Goal: Communication & Community: Share content

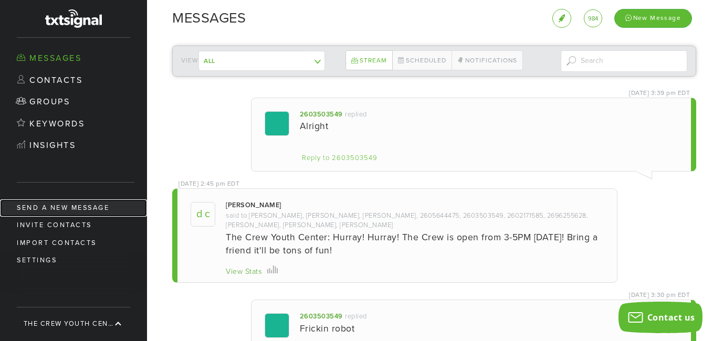
click at [76, 207] on link "Send a new message" at bounding box center [73, 208] width 147 height 17
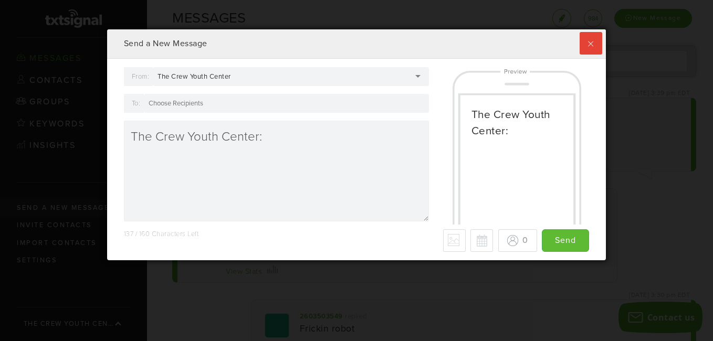
scroll to position [231, 494]
click at [580, 50] on label at bounding box center [591, 43] width 23 height 23
click at [0, 0] on input "checkbox" at bounding box center [0, 0] width 0 height 0
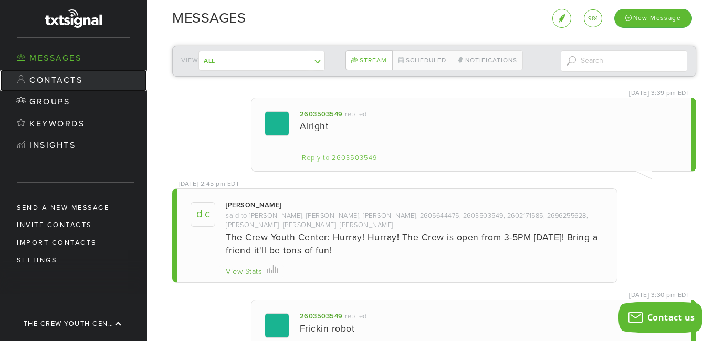
click at [67, 82] on link "Contacts" at bounding box center [73, 81] width 147 height 22
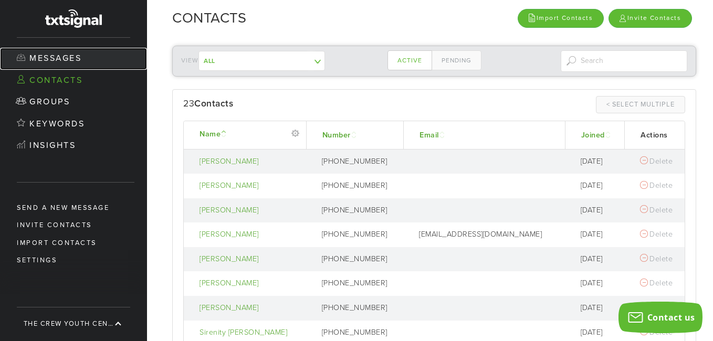
click at [43, 60] on link "Messages" at bounding box center [73, 59] width 147 height 22
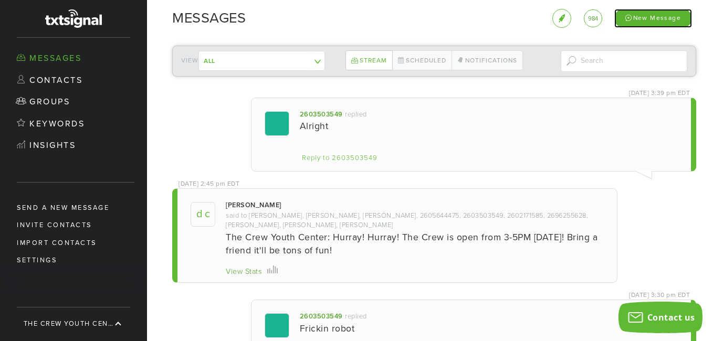
click at [645, 17] on div "New Message" at bounding box center [654, 18] width 78 height 18
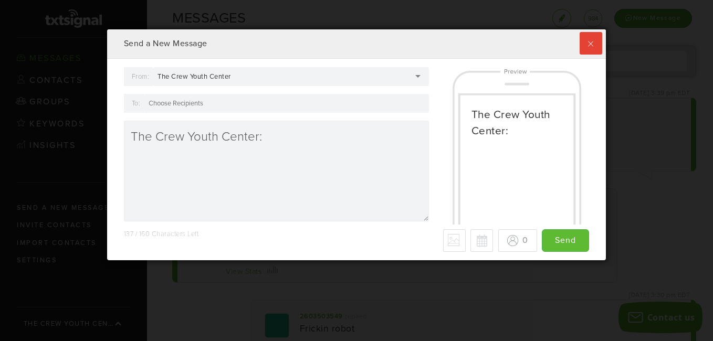
scroll to position [231, 494]
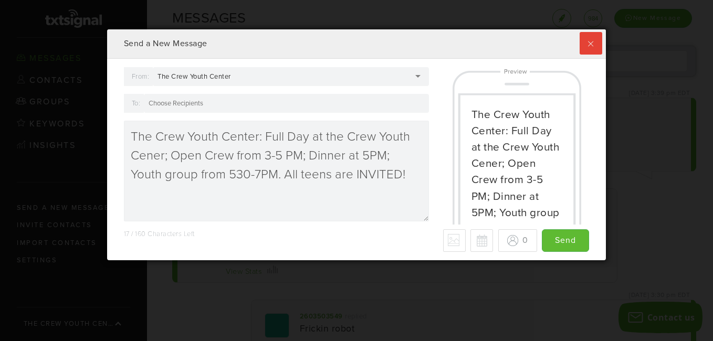
drag, startPoint x: 263, startPoint y: 137, endPoint x: 127, endPoint y: 143, distance: 136.2
click at [127, 143] on textarea "The Crew Youth Center: Full Day at the Crew Youth Cener; Open Crew from 3-5 PM;…" at bounding box center [276, 171] width 305 height 101
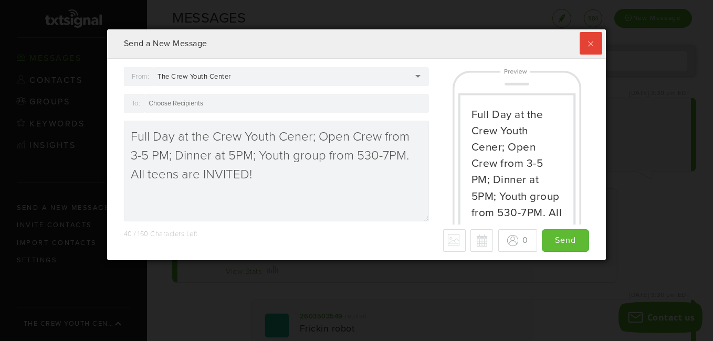
click at [299, 138] on textarea "Full Day at the Crew Youth Cener; Open Crew from 3-5 PM; Dinner at 5PM; Youth g…" at bounding box center [276, 171] width 305 height 101
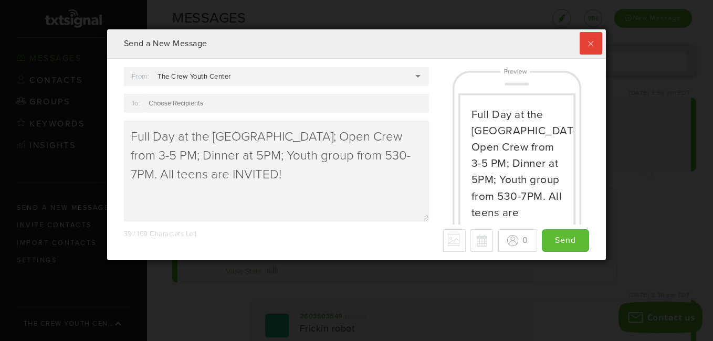
click at [275, 188] on textarea "Full Day at the [GEOGRAPHIC_DATA]; Open Crew from 3-5 PM; Dinner at 5PM; Youth …" at bounding box center [276, 171] width 305 height 101
drag, startPoint x: 314, startPoint y: 138, endPoint x: 130, endPoint y: 128, distance: 184.7
click at [130, 128] on textarea "Full Day at the [GEOGRAPHIC_DATA]; Open Crew from 3-5 PM; Dinner at 5PM; Youth …" at bounding box center [276, 171] width 305 height 101
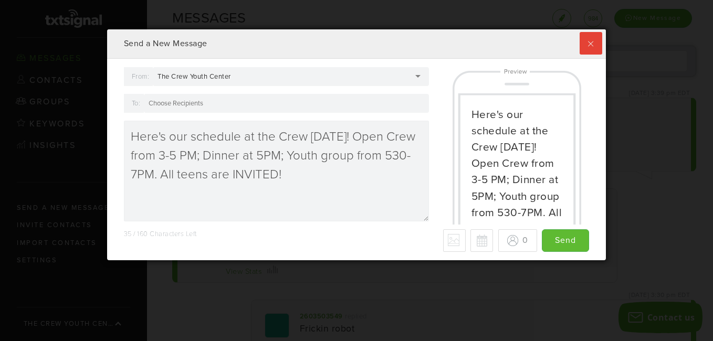
click at [315, 172] on textarea "Here's our schedule at the Crew [DATE]! Open Crew from 3-5 PM; Dinner at 5PM; Y…" at bounding box center [276, 171] width 305 height 101
click at [242, 107] on div at bounding box center [286, 103] width 285 height 19
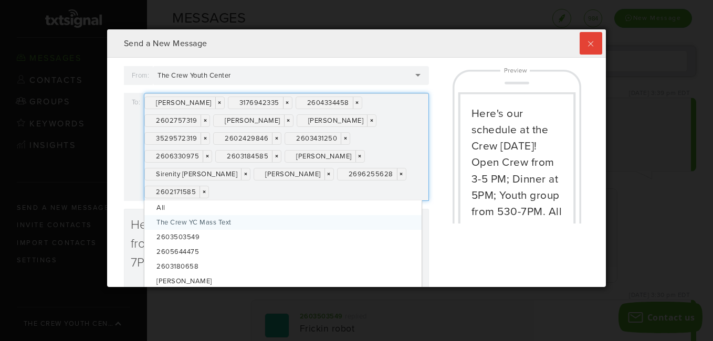
scroll to position [0, 0]
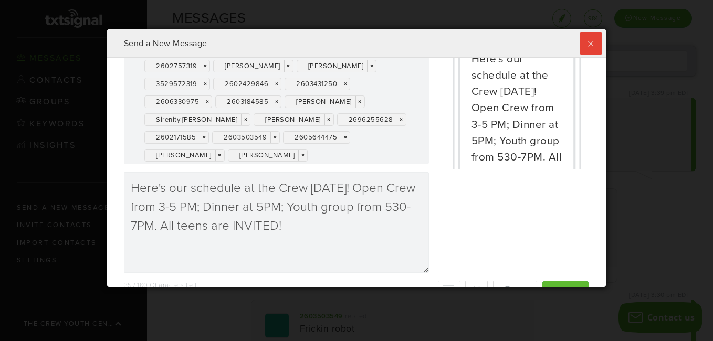
drag, startPoint x: 596, startPoint y: 138, endPoint x: 596, endPoint y: 93, distance: 44.7
click at [596, 93] on div "From: The Crew Youth Center The Crew Youth Center The Crew Youth Center [PERSON…" at bounding box center [357, 173] width 500 height 230
click at [401, 146] on div "[PERSON_NAME] × × 3176942335 × × 2604334458 × × 2602757319 × × [PERSON_NAME] × …" at bounding box center [286, 101] width 285 height 126
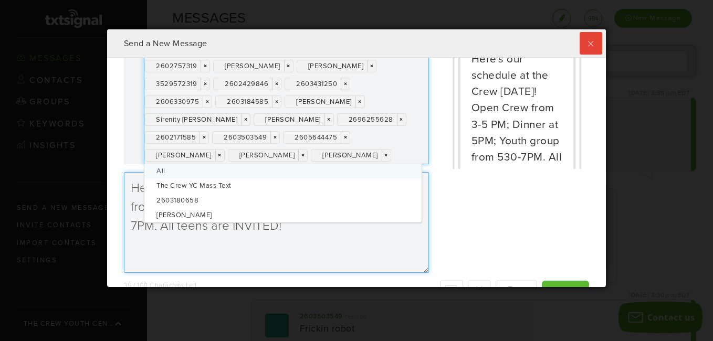
click at [399, 248] on textarea "Here's our schedule at the Crew [DATE]! Open Crew from 3-5 PM; Dinner at 5PM; Y…" at bounding box center [276, 222] width 305 height 101
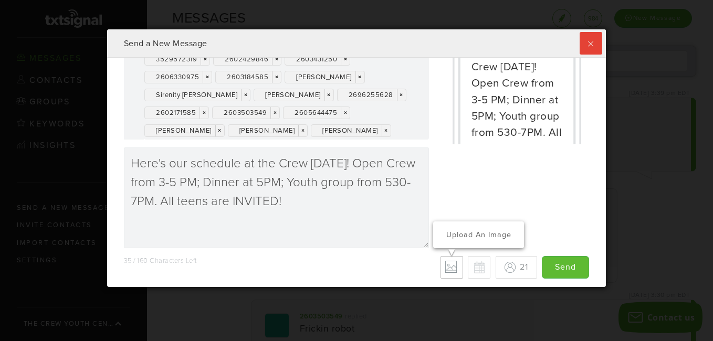
click at [441, 270] on label "Upload an Image" at bounding box center [452, 267] width 23 height 23
click at [0, 0] on input "Upload an Image" at bounding box center [0, 0] width 0 height 0
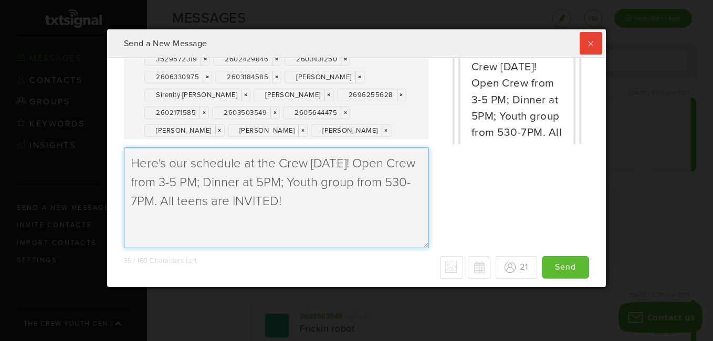
click at [180, 183] on textarea "Here's our schedule at the Crew [DATE]! Open Crew from 3-5 PM; Dinner at 5PM; Y…" at bounding box center [276, 198] width 305 height 101
type textarea "Here's our schedule at the Crew [DATE]! Open Crew from 3-5PM; Dinner at 5PM; Yo…"
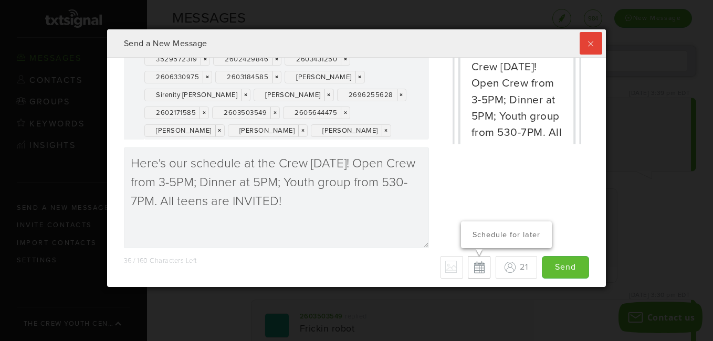
click at [468, 267] on button "Schedule for later" at bounding box center [479, 267] width 23 height 23
click at [469, 269] on button "Cancel scheduled date/time" at bounding box center [480, 268] width 23 height 23
click at [471, 269] on button "Schedule for later" at bounding box center [479, 267] width 23 height 23
click at [471, 269] on button "Cancel scheduled date/time" at bounding box center [480, 268] width 23 height 23
click at [471, 248] on div "Schedule for later" at bounding box center [506, 235] width 91 height 26
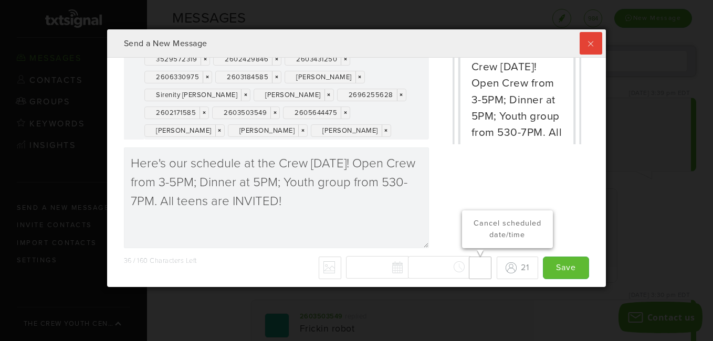
click at [471, 241] on p "Cancel scheduled date/time" at bounding box center [508, 229] width 76 height 23
click at [466, 248] on div "Schedule for later" at bounding box center [506, 235] width 91 height 26
type input "Save"
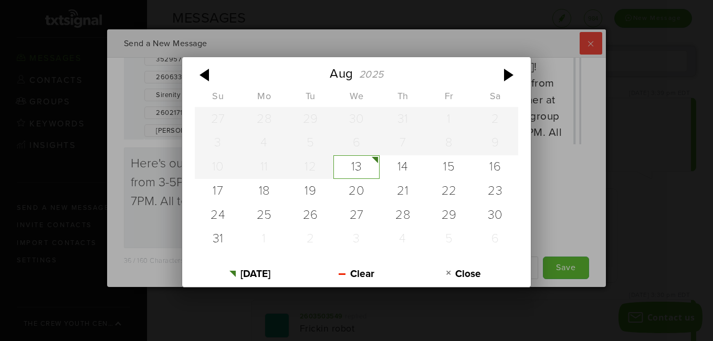
click at [385, 268] on div "[DATE] Su Mo Tu We Th Fr Sa 27 28 29 30 31 1 2 3 4 5 6 7 8 9 10 11 12 13 14 15 …" at bounding box center [419, 267] width 146 height 23
click at [358, 167] on div "13" at bounding box center [357, 167] width 46 height 24
type input "[DATE]"
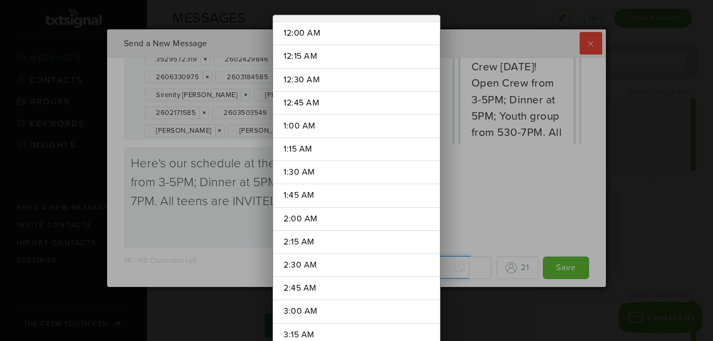
scroll to position [1330, 0]
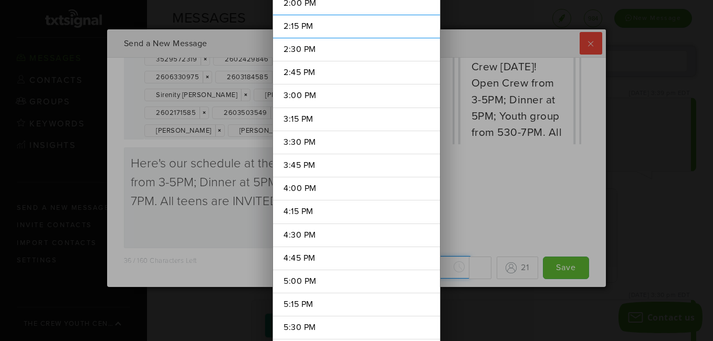
click at [418, 272] on div "[DATE] [DATE] Su Mo Tu We Th Fr Sa 27 28 29 30 31 1 2 3 4 5 6 7 8 9 10 11 12 13…" at bounding box center [419, 267] width 146 height 23
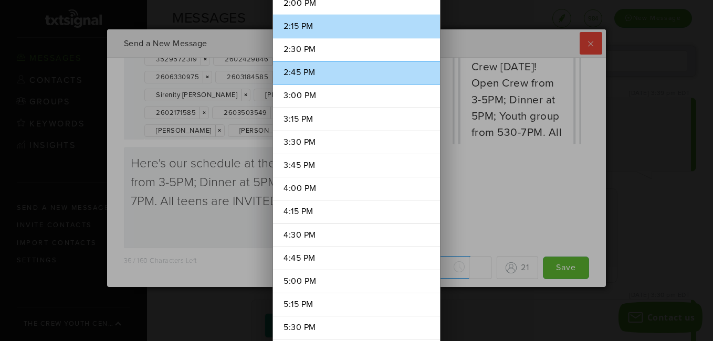
click at [306, 72] on li "2:45 PM" at bounding box center [356, 73] width 167 height 24
type input "2:45 PM"
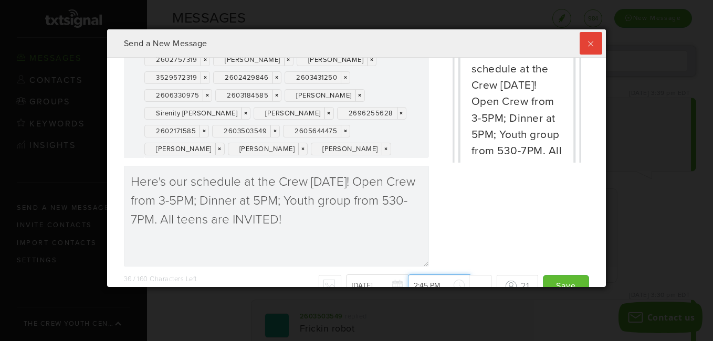
scroll to position [80, 0]
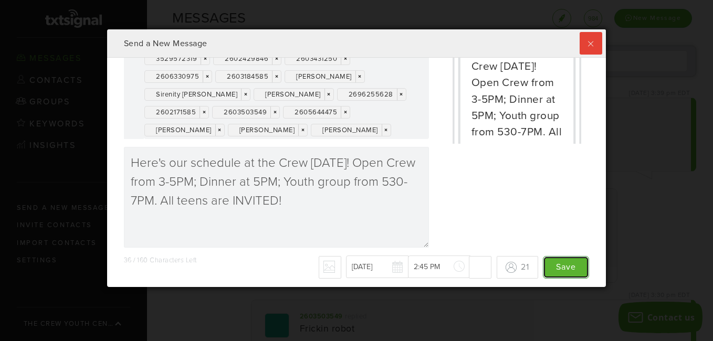
click at [558, 266] on input "Save" at bounding box center [566, 267] width 46 height 23
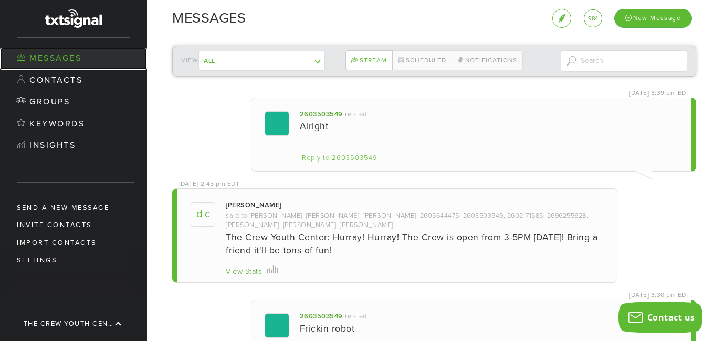
click at [44, 57] on link "Messages" at bounding box center [73, 59] width 147 height 22
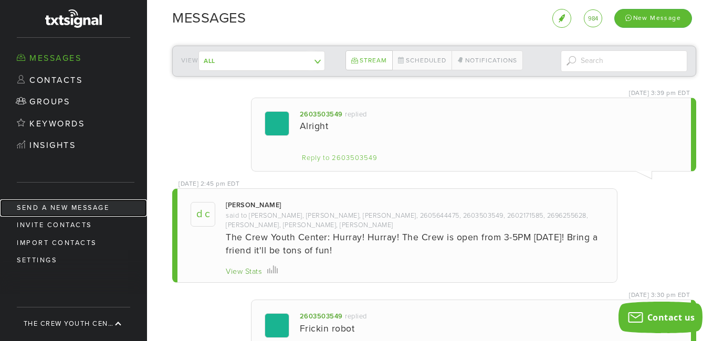
click at [40, 209] on link "Send a new message" at bounding box center [73, 208] width 147 height 17
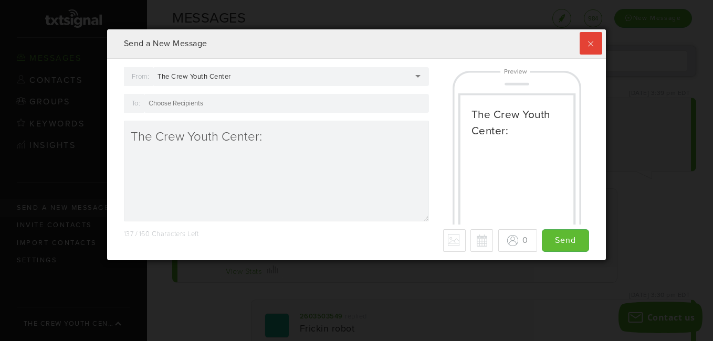
scroll to position [231, 494]
click at [587, 41] on label at bounding box center [591, 43] width 23 height 23
click at [0, 0] on input "checkbox" at bounding box center [0, 0] width 0 height 0
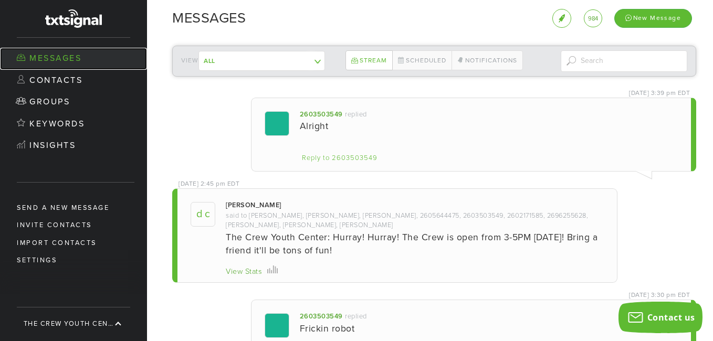
click at [61, 59] on link "Messages" at bounding box center [73, 59] width 147 height 22
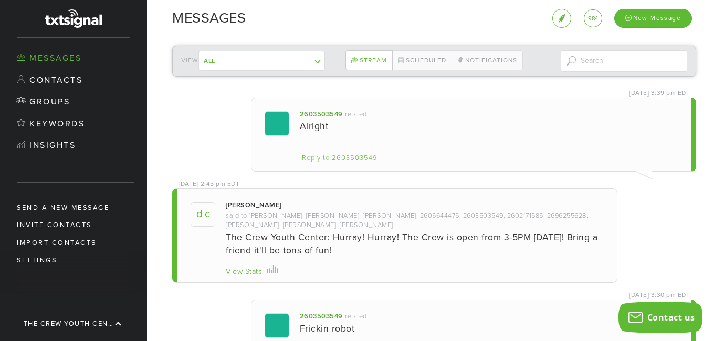
click at [61, 59] on link "Messages" at bounding box center [73, 59] width 147 height 22
click at [419, 60] on link "Scheduled" at bounding box center [422, 60] width 60 height 20
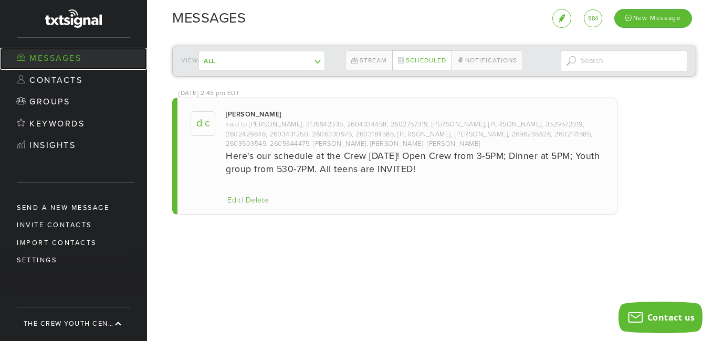
click at [36, 57] on link "Messages" at bounding box center [73, 59] width 147 height 22
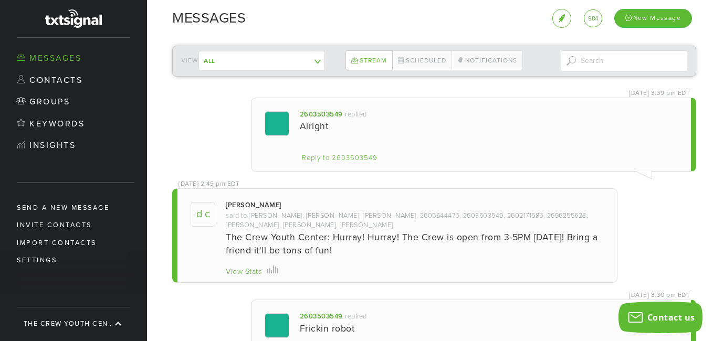
scroll to position [257, 494]
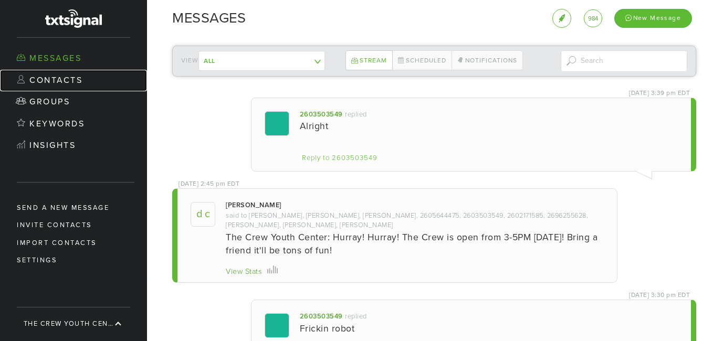
click at [47, 74] on link "Contacts" at bounding box center [73, 81] width 147 height 22
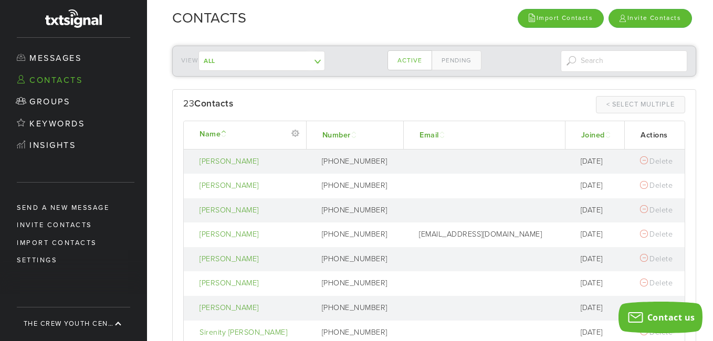
drag, startPoint x: 709, startPoint y: 112, endPoint x: 709, endPoint y: 128, distance: 16.3
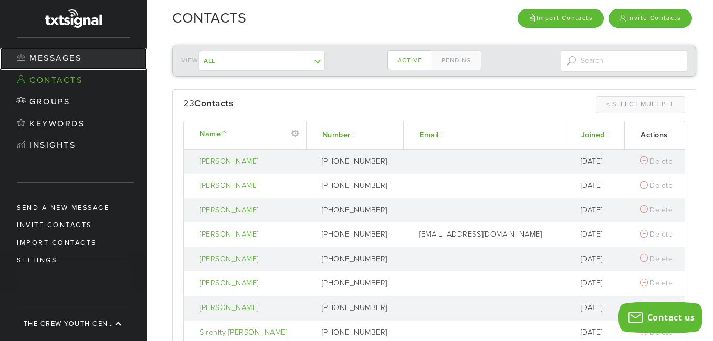
click at [75, 55] on link "Messages" at bounding box center [73, 59] width 147 height 22
